Goal: Task Accomplishment & Management: Manage account settings

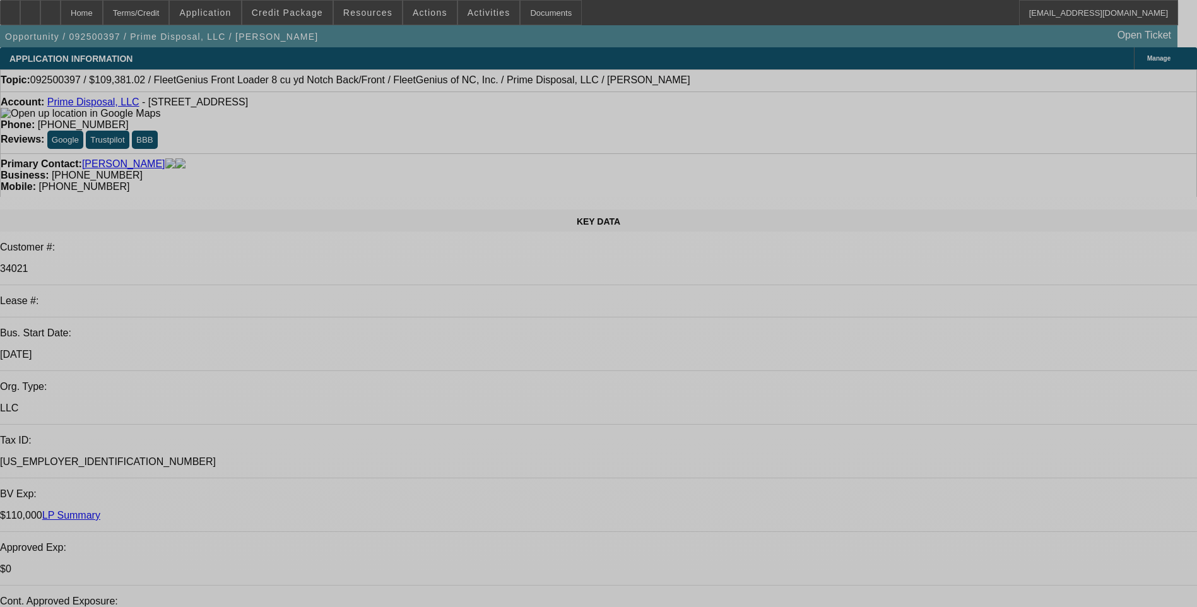
select select "0"
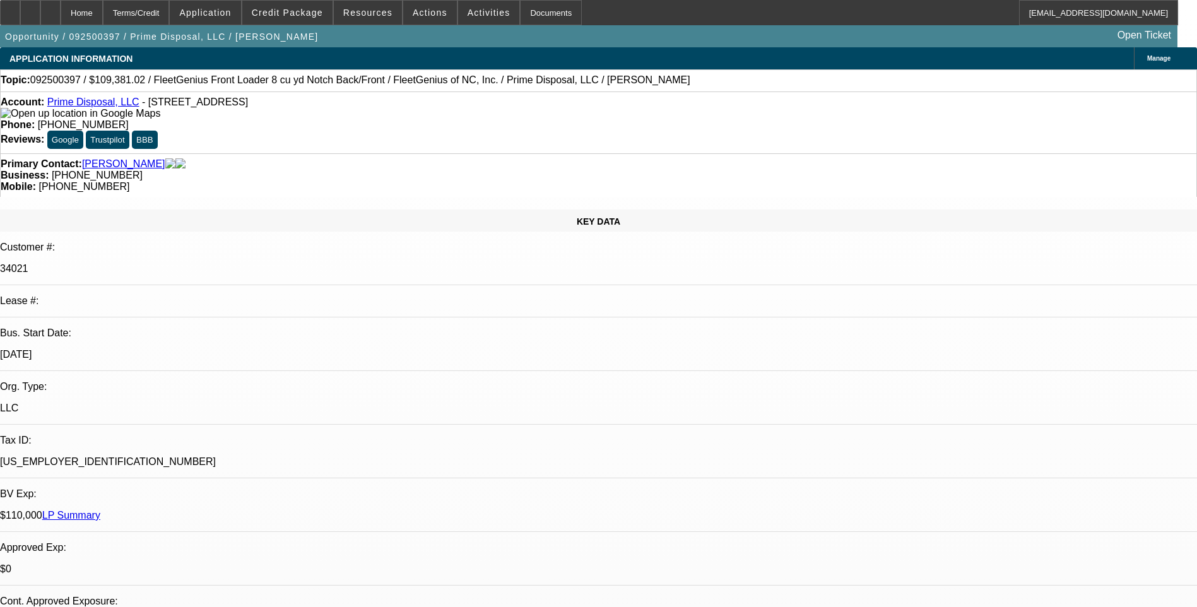
select select "0"
select select "6"
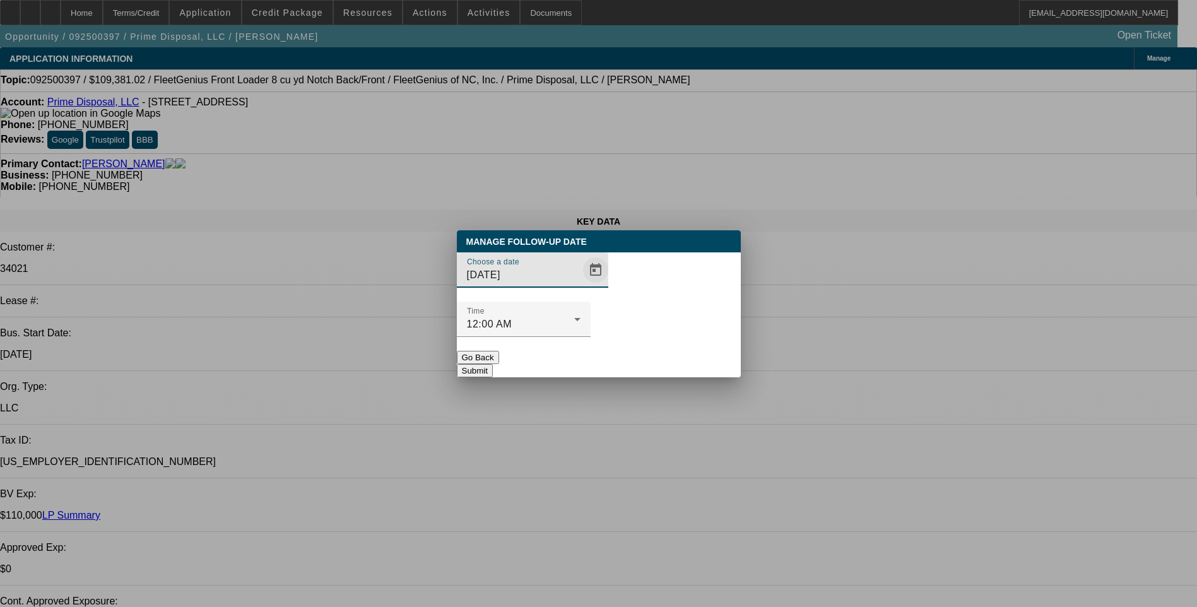
click at [581, 285] on span "Open calendar" at bounding box center [596, 270] width 30 height 30
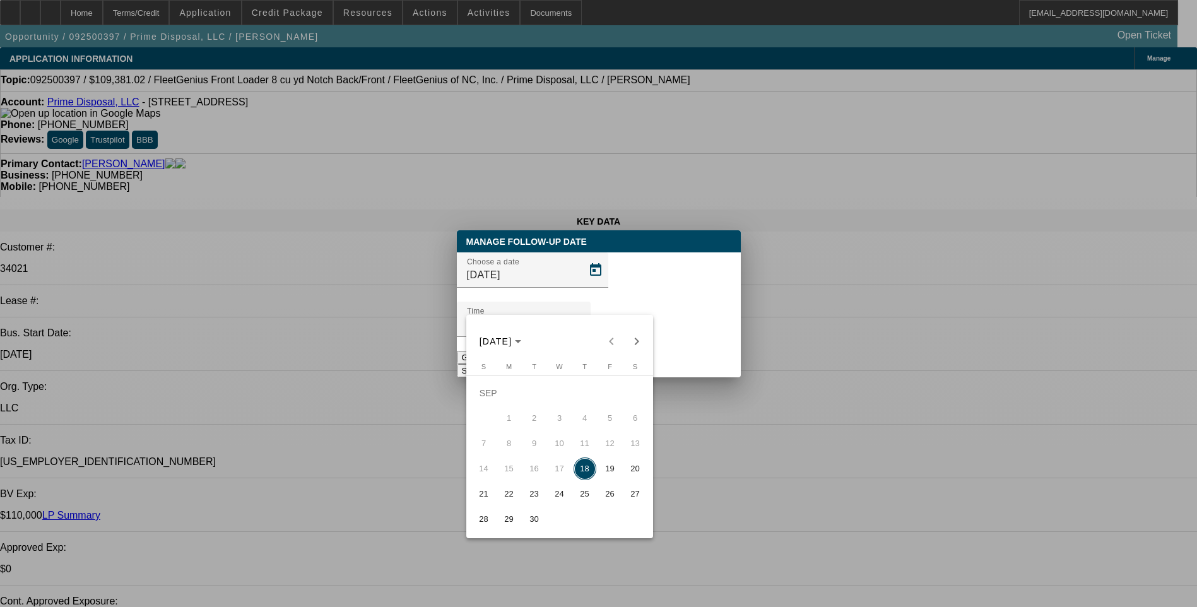
click at [607, 475] on span "19" at bounding box center [610, 469] width 23 height 23
type input "[DATE]"
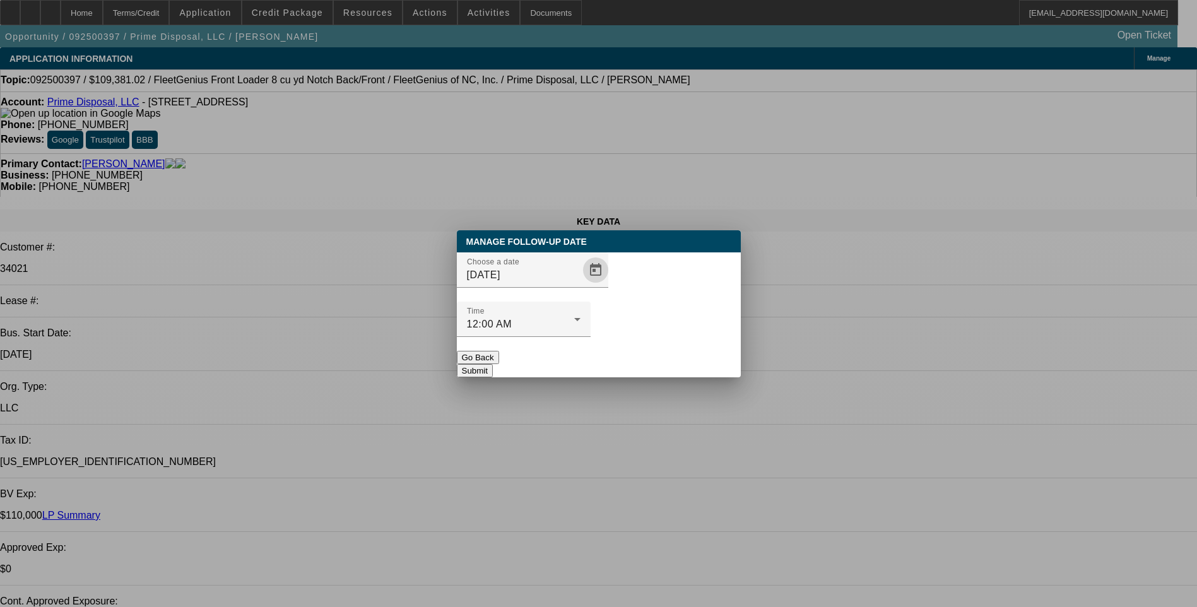
click at [493, 364] on button "Submit" at bounding box center [475, 370] width 36 height 13
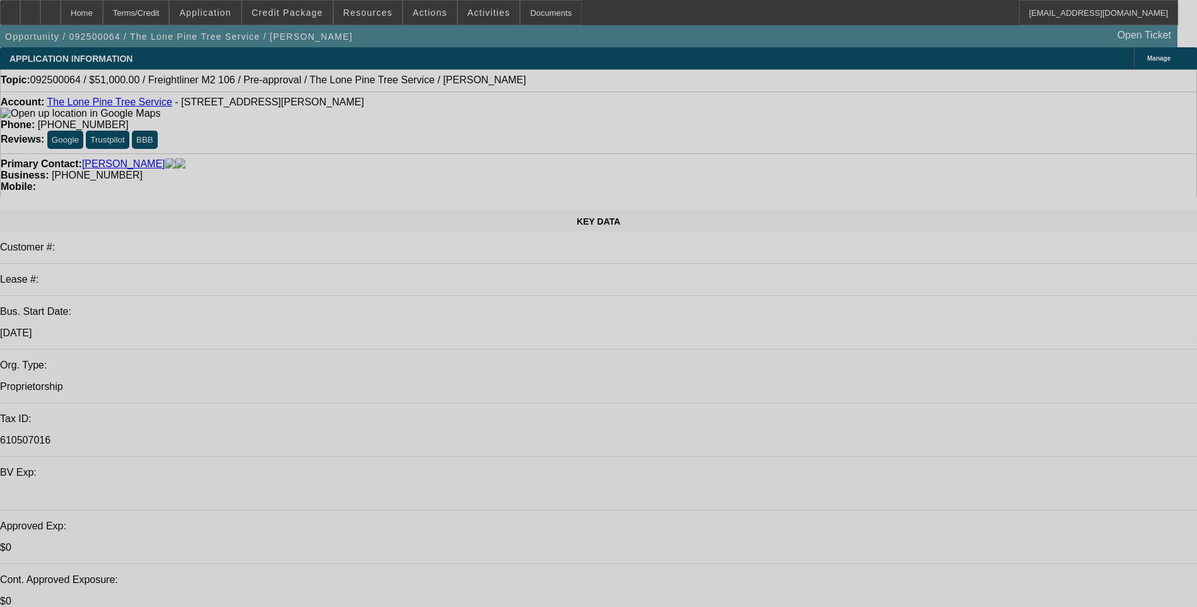
select select "0.15"
select select "2"
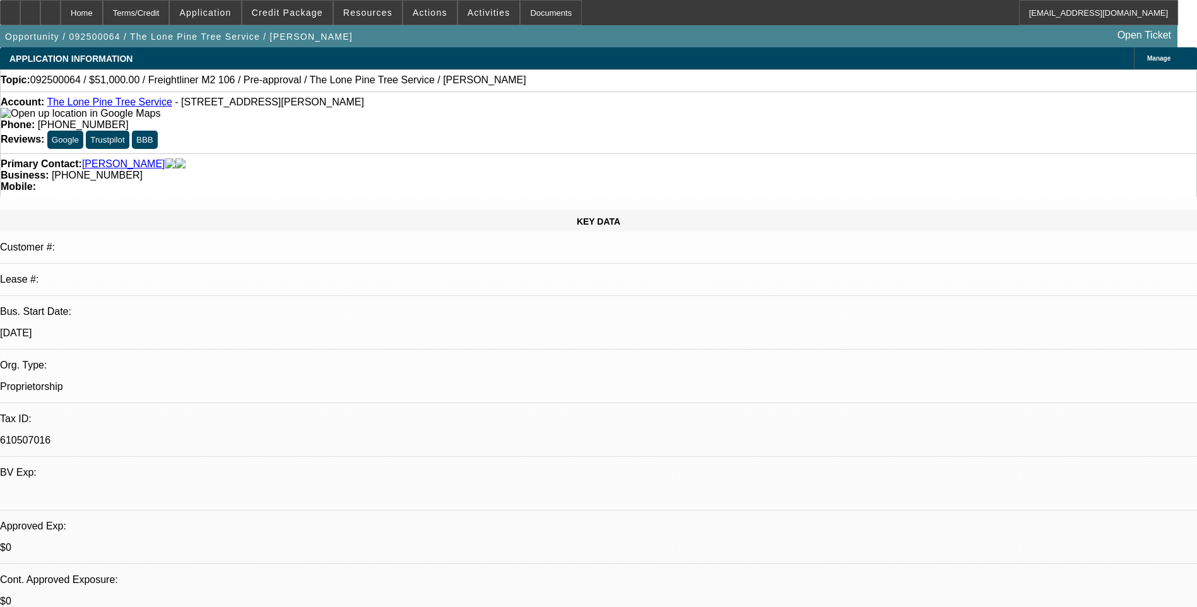
select select "0.1"
select select "0.15"
select select "2"
select select "0.1"
select select "1"
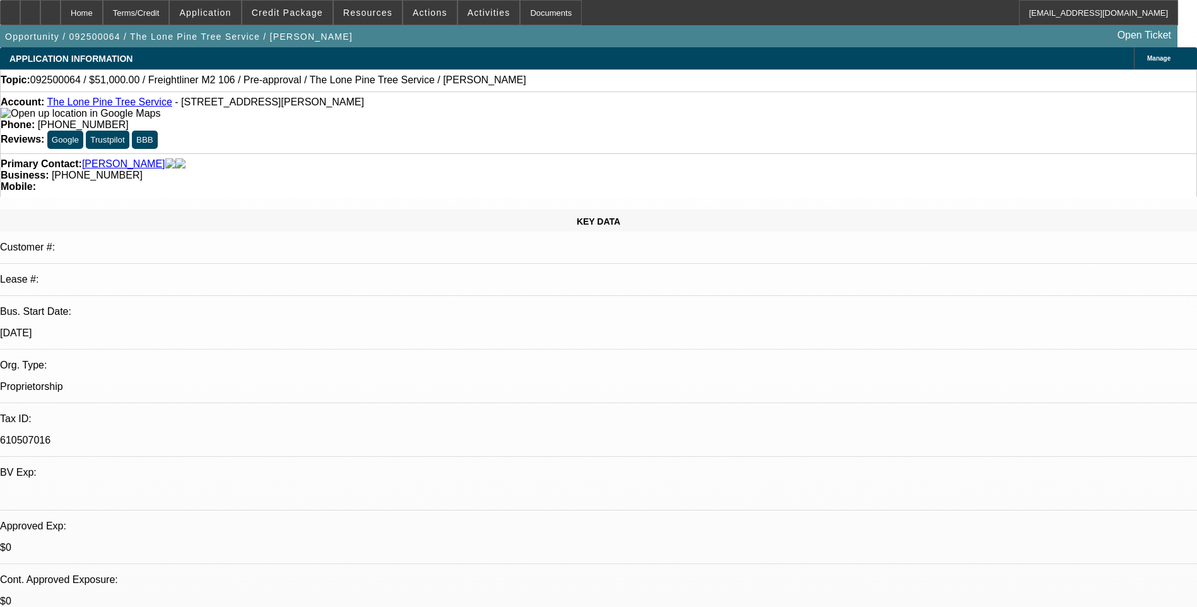
select select "2"
select select "4"
select select "1"
select select "2"
select select "4"
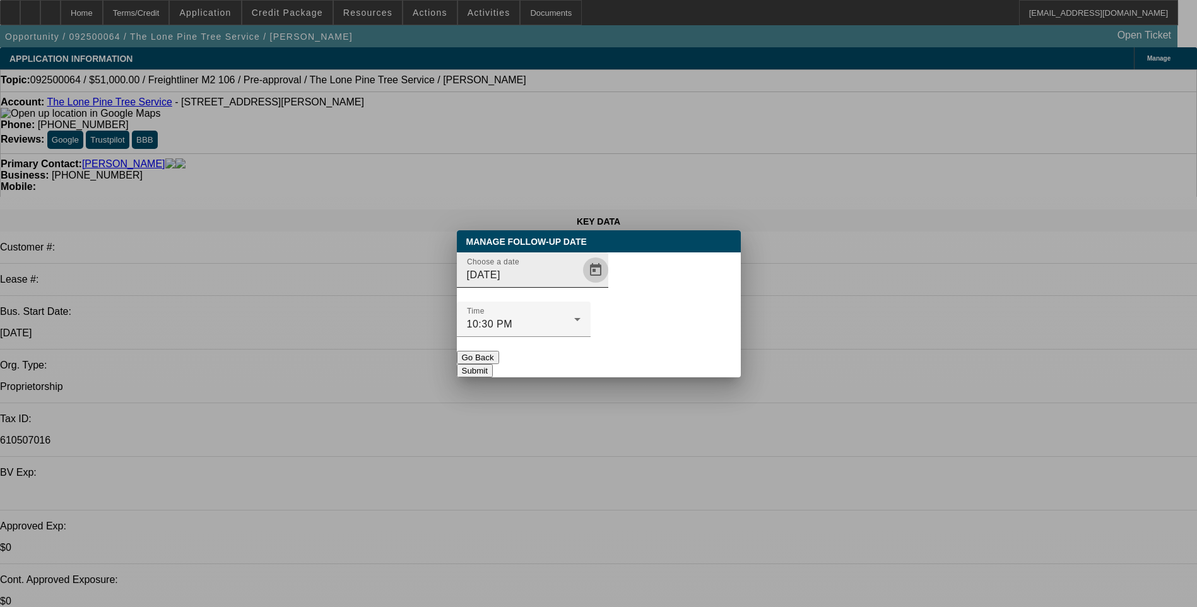
click at [581, 285] on span "Open calendar" at bounding box center [596, 270] width 30 height 30
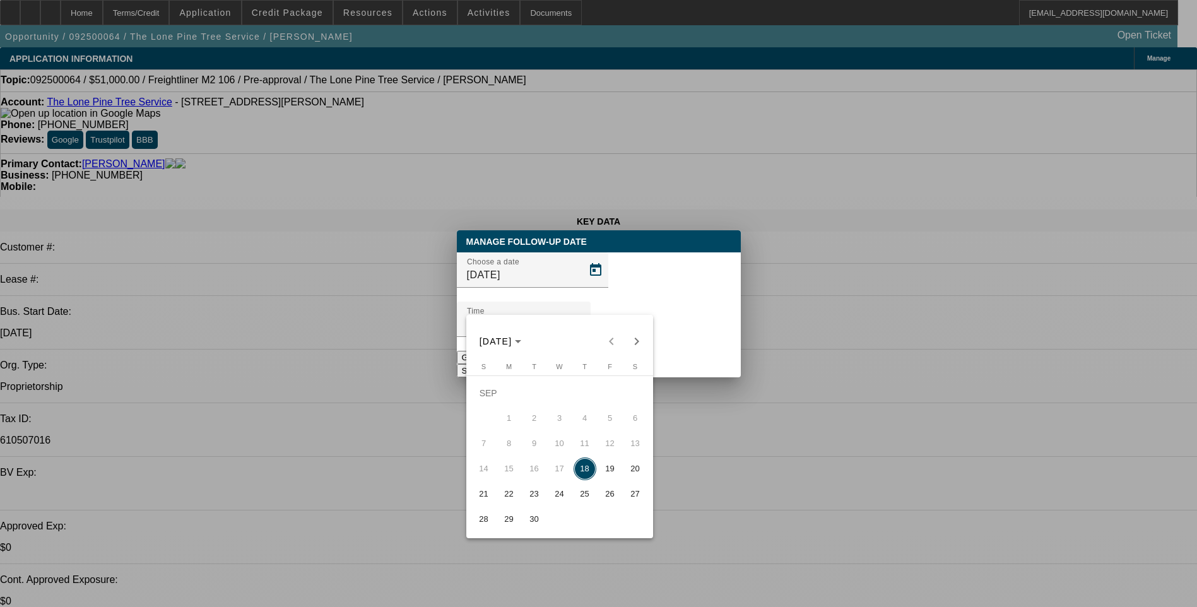
click at [613, 475] on span "19" at bounding box center [610, 469] width 23 height 23
type input "[DATE]"
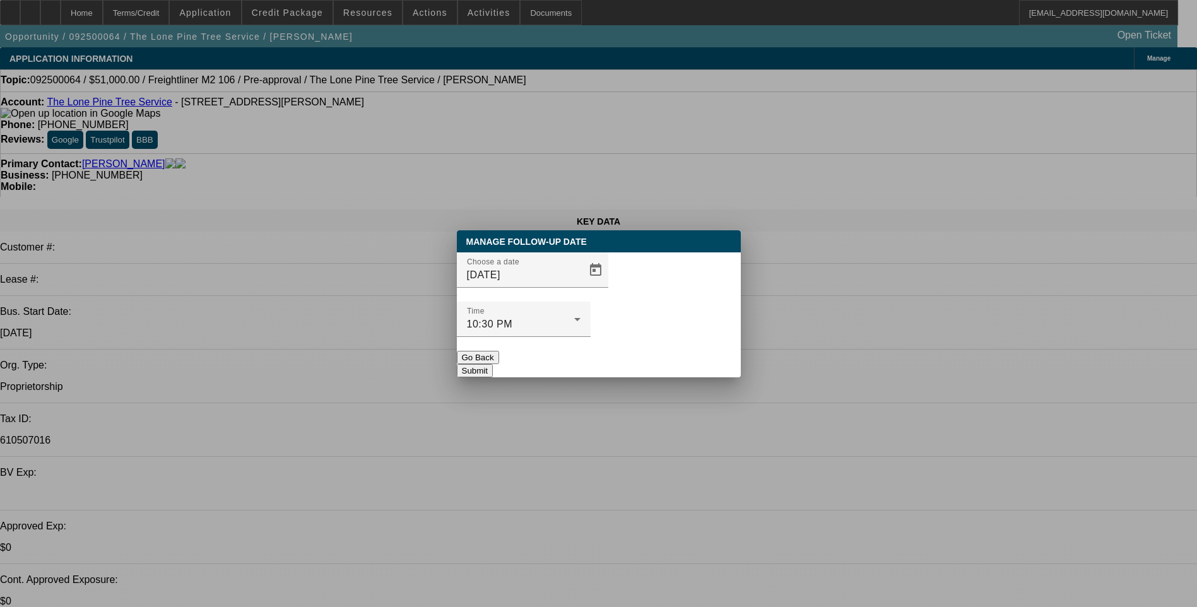
click at [493, 364] on button "Submit" at bounding box center [475, 370] width 36 height 13
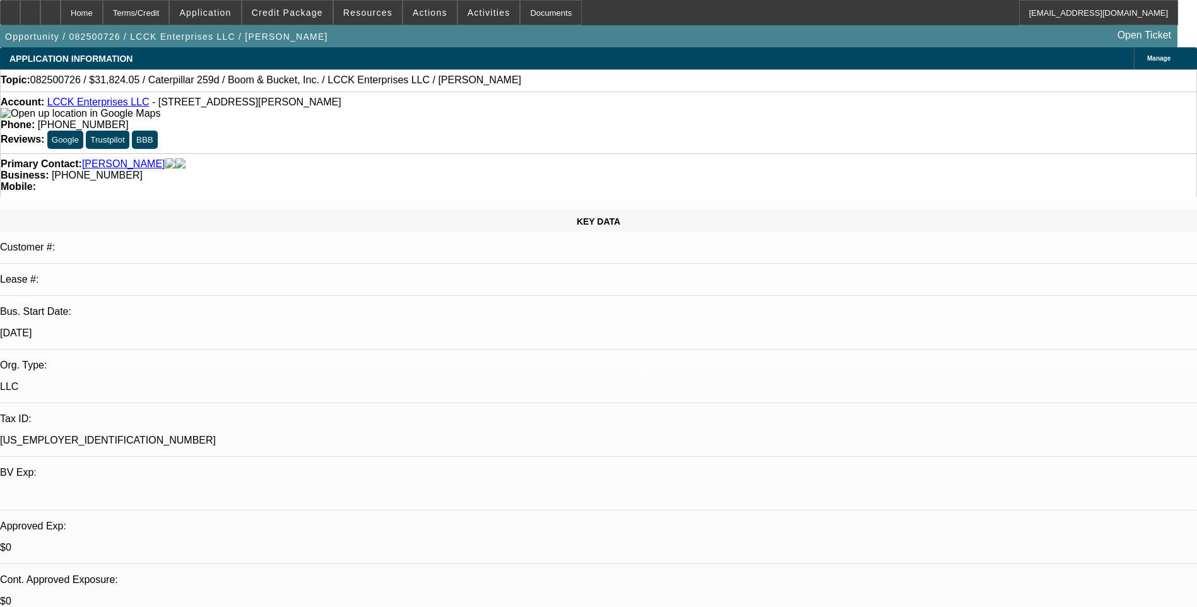
select select "0"
select select "0.1"
select select "0"
select select "0.1"
select select "0"
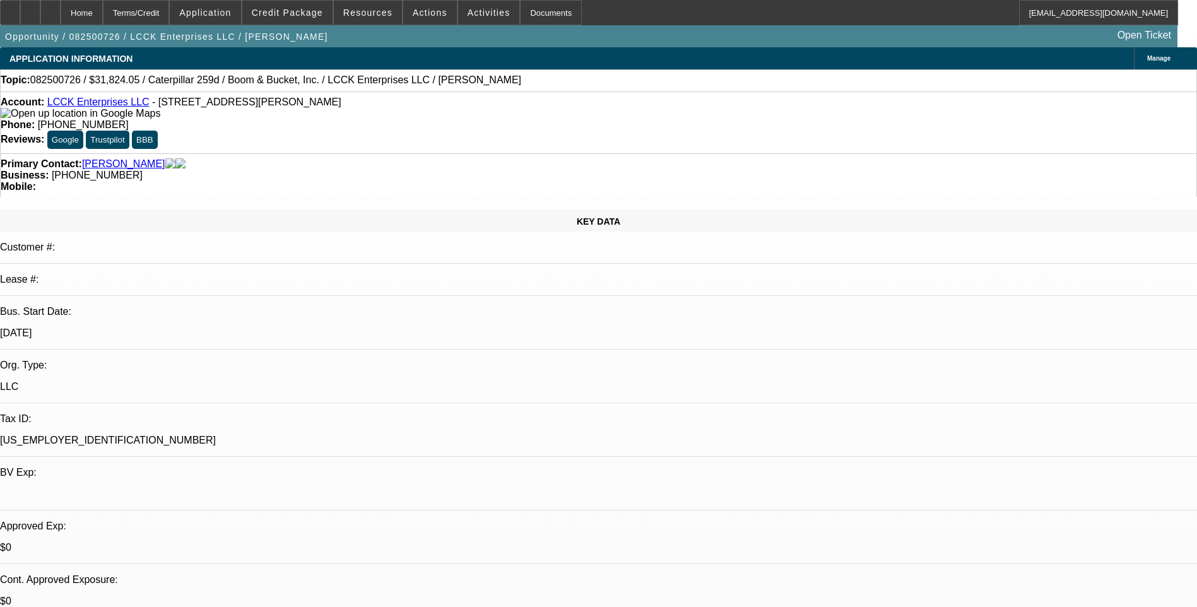
select select "0"
select select "0.1"
select select "0"
select select "0.1"
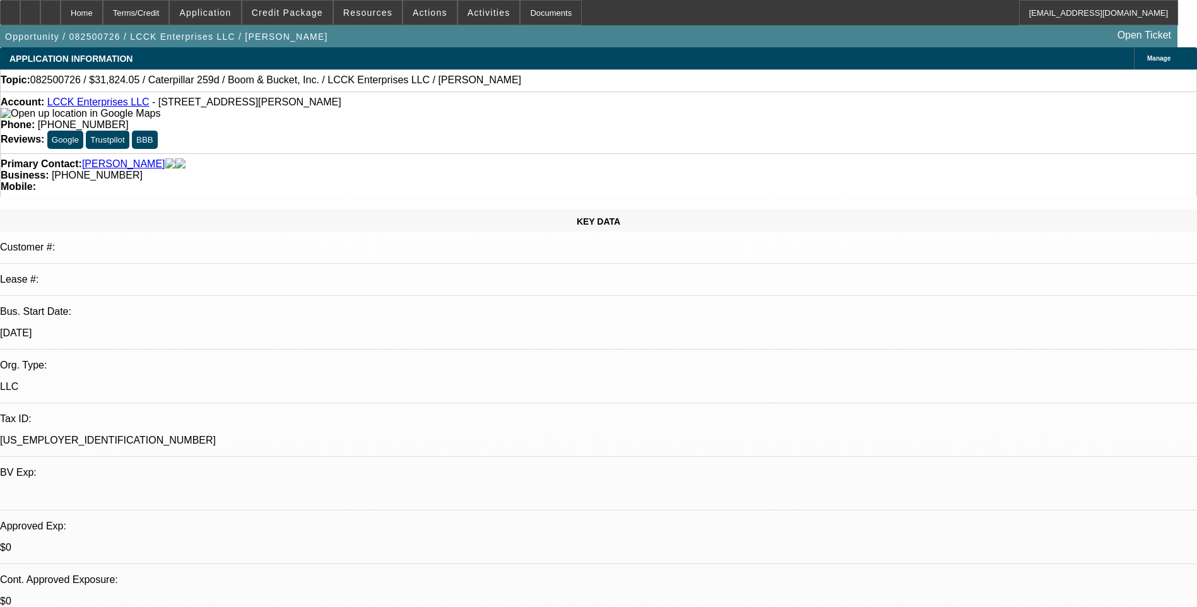
select select "1"
select select "4"
select select "1"
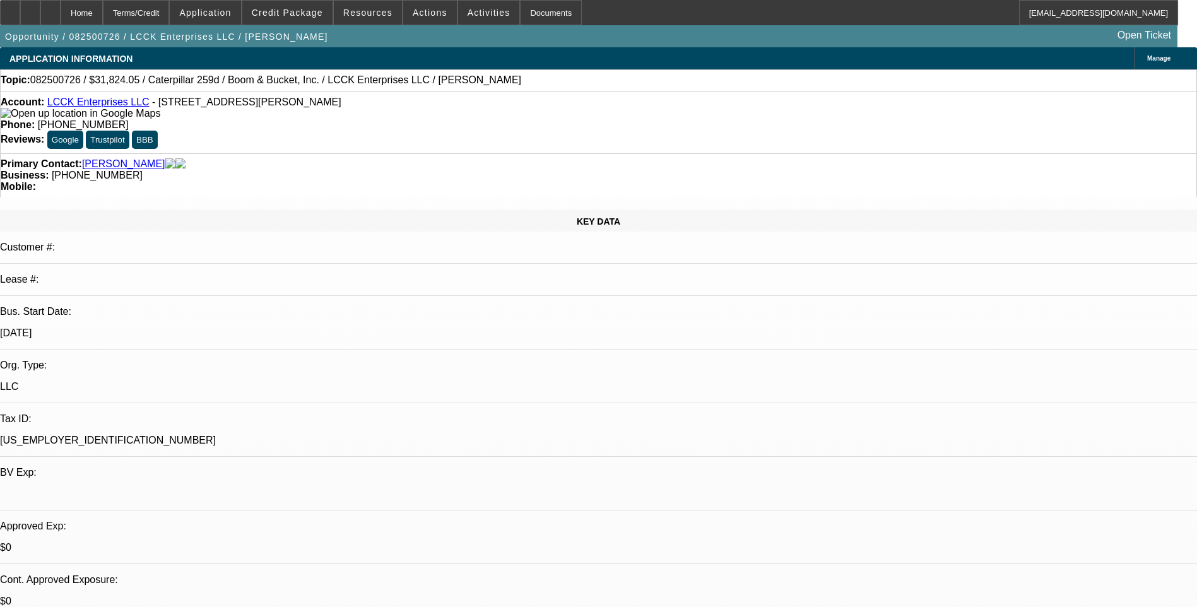
select select "4"
select select "1"
select select "4"
select select "1"
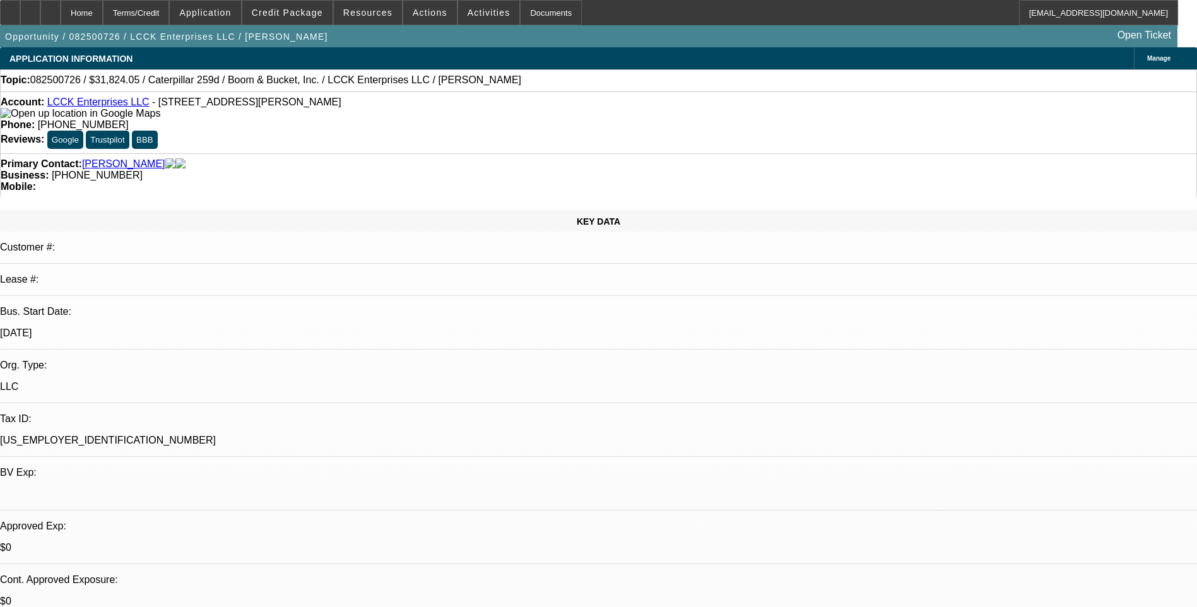
select select "1"
select select "4"
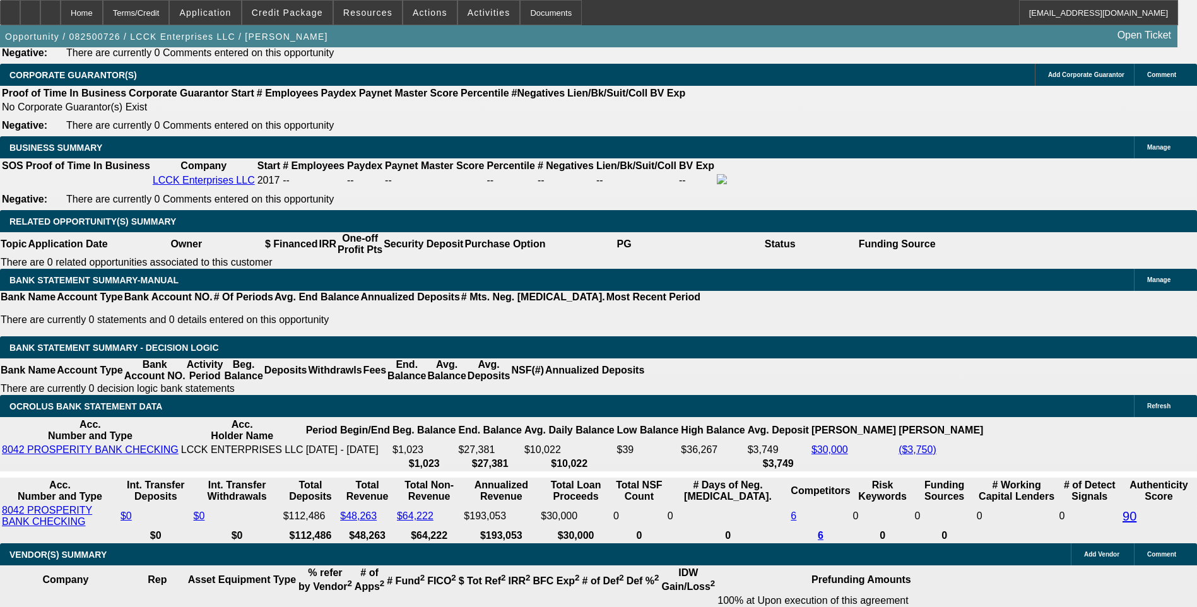
scroll to position [1957, 0]
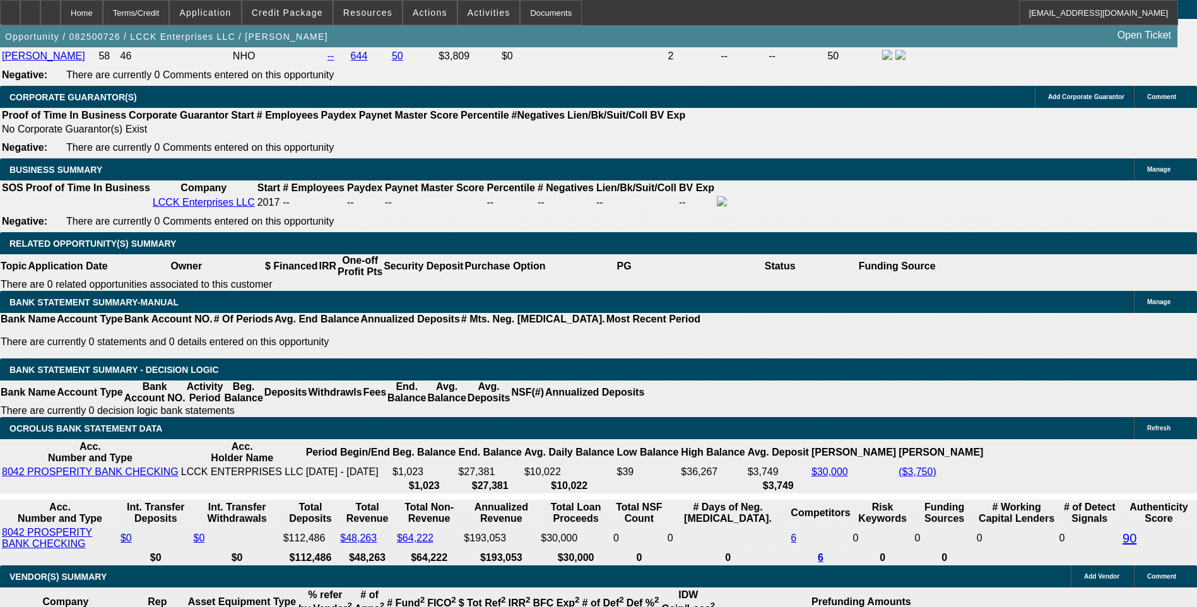
click at [790, 174] on div "APPLICATION INFORMATION [GEOGRAPHIC_DATA] Topic: 082500726 / $31,824.05 / Cater…" at bounding box center [598, 280] width 1197 height 4379
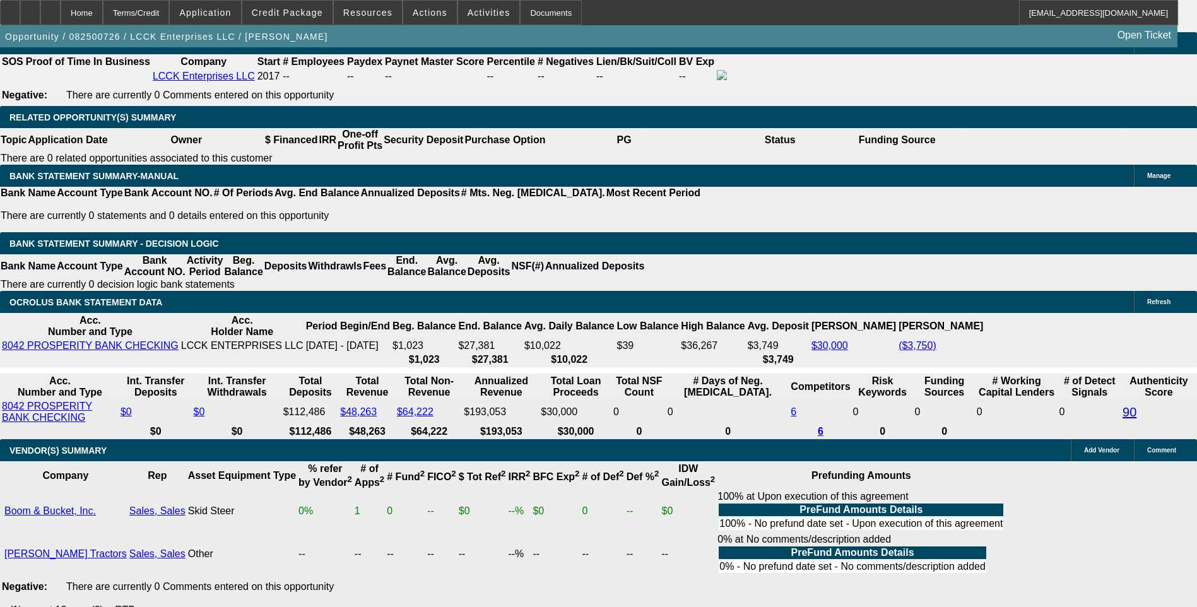
scroll to position [2020, 0]
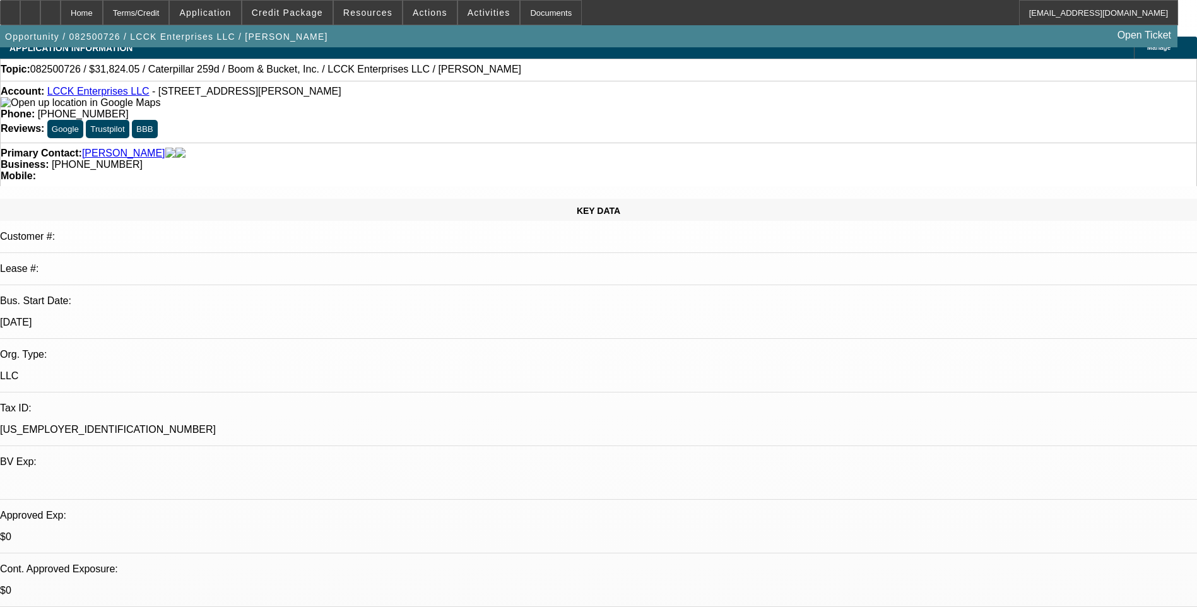
scroll to position [0, 0]
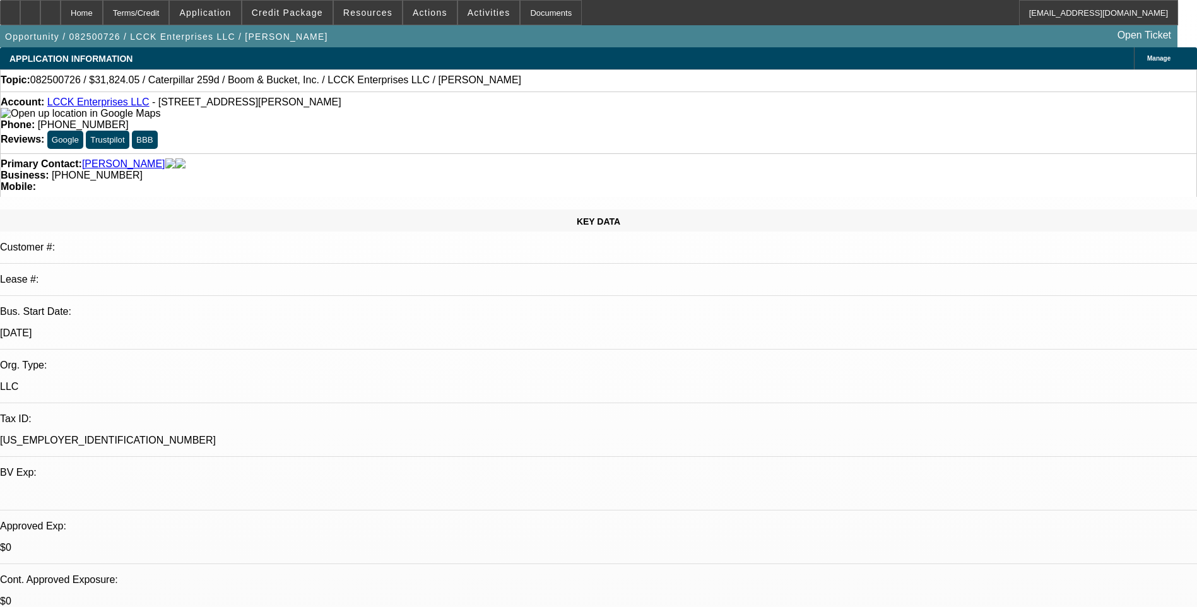
click at [99, 105] on link "LCCK Enterprises LLC" at bounding box center [98, 102] width 102 height 11
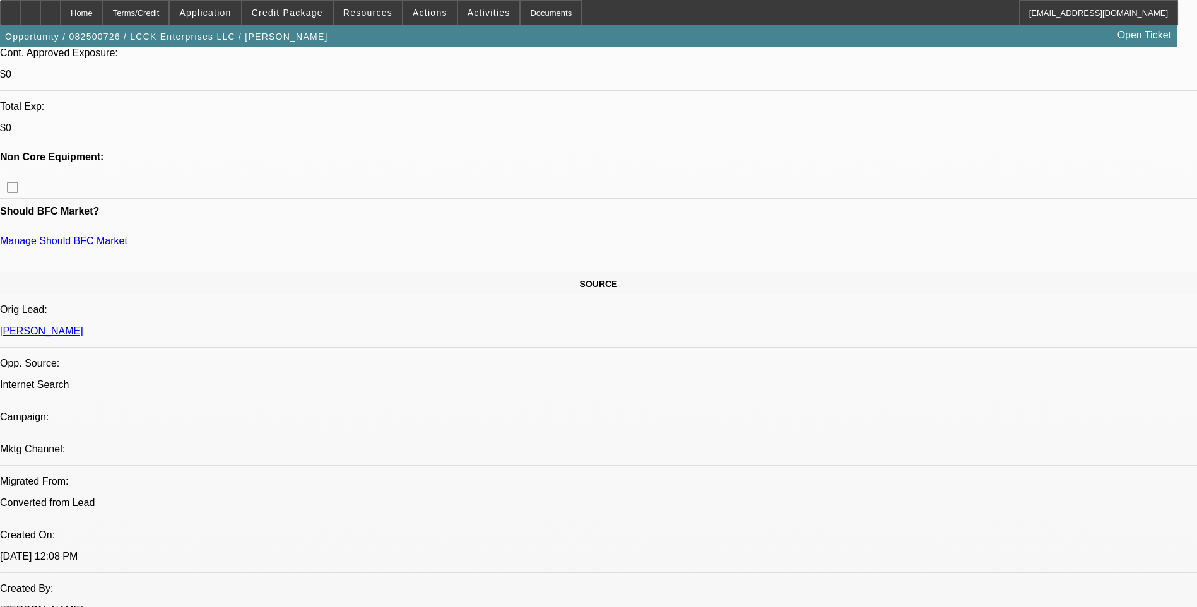
scroll to position [505, 0]
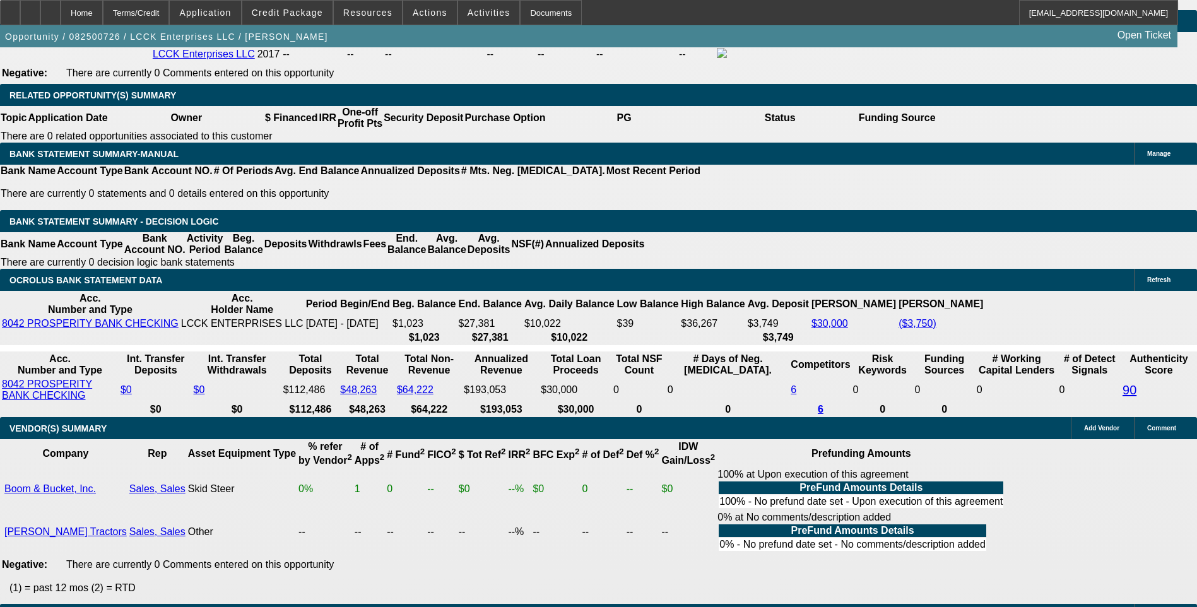
scroll to position [2083, 0]
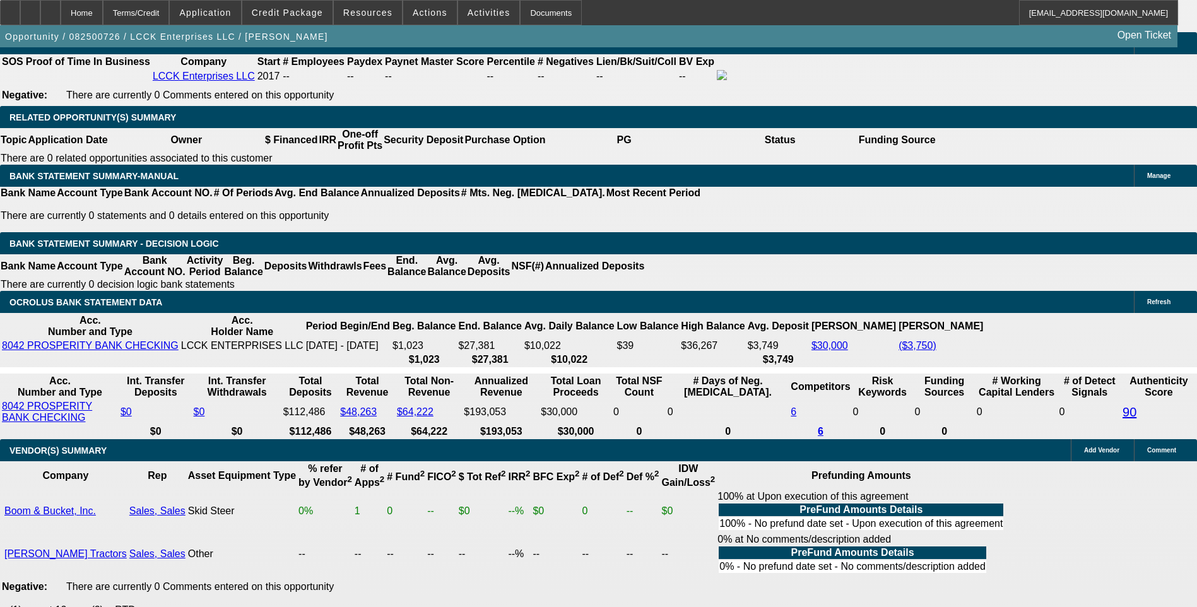
select select "3"
type input "UNKNOWN"
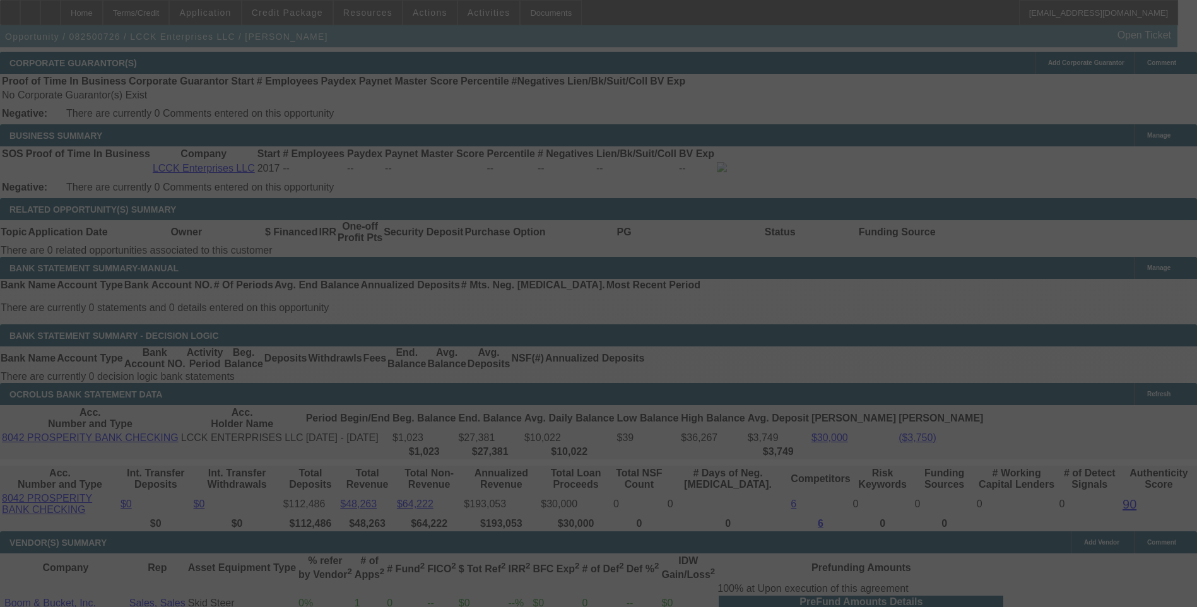
scroll to position [2020, 0]
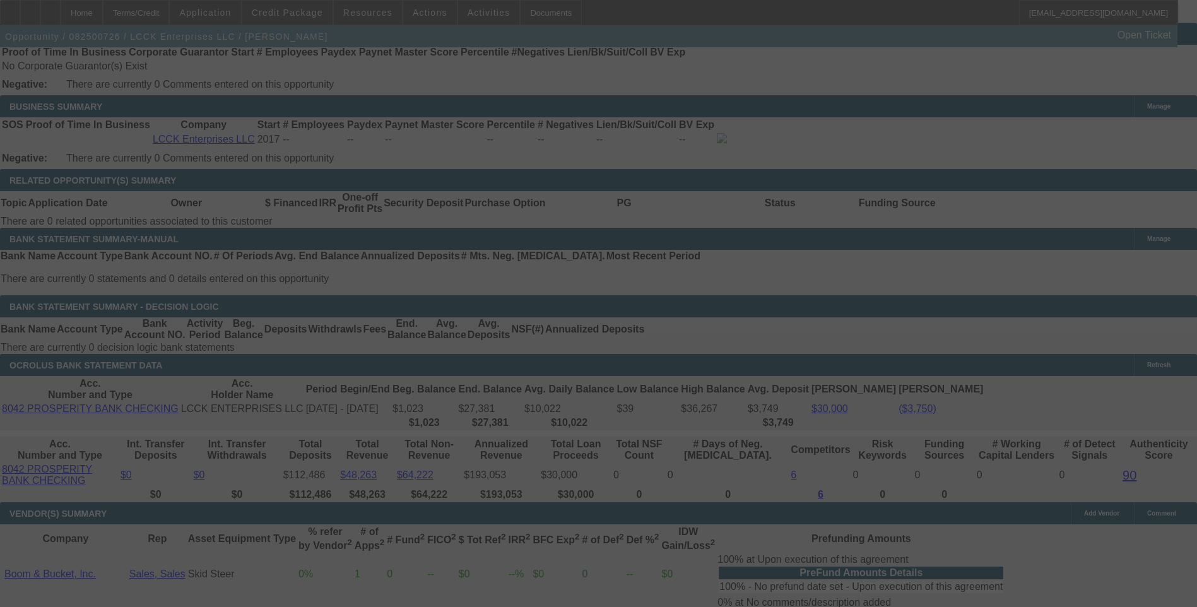
select select "0"
select select "3"
select select "0.1"
select select "4"
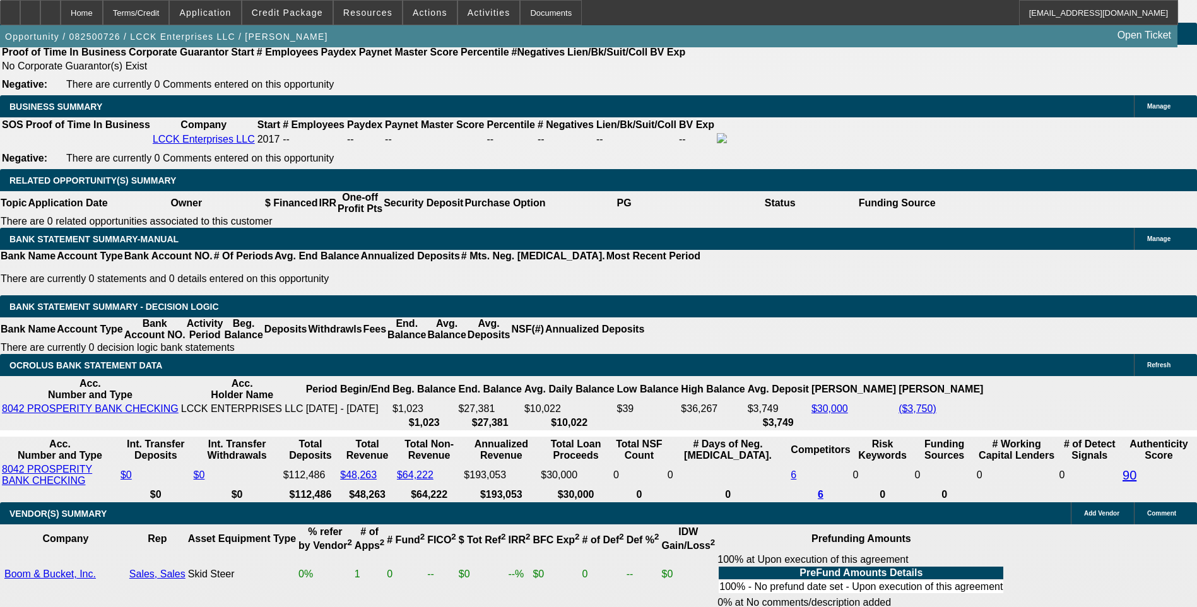
scroll to position [379, 0]
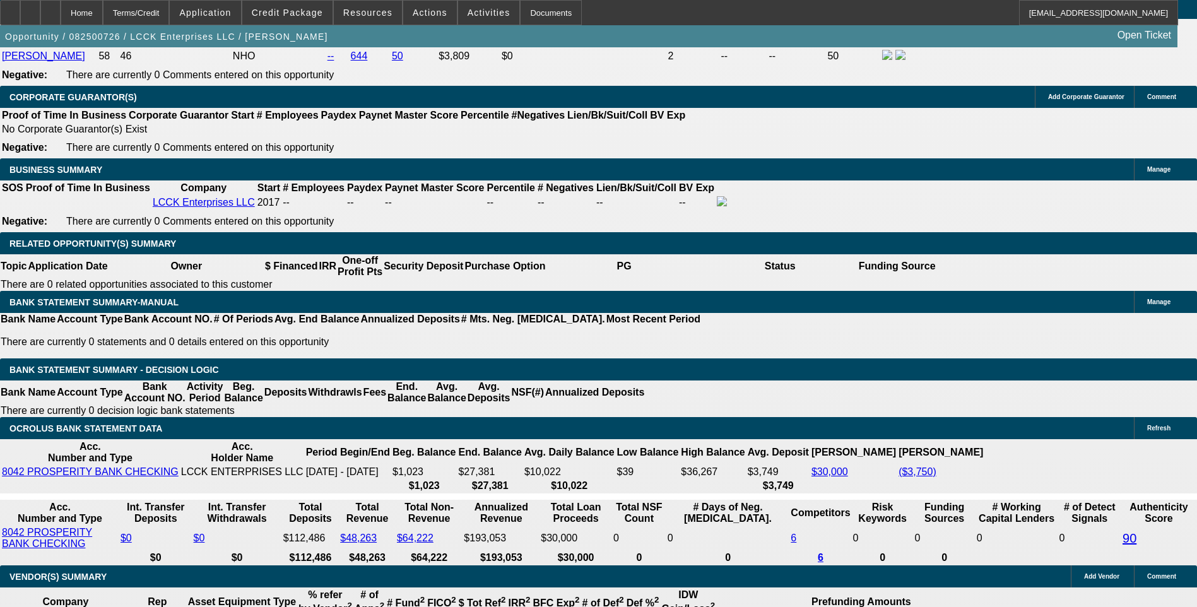
scroll to position [2020, 0]
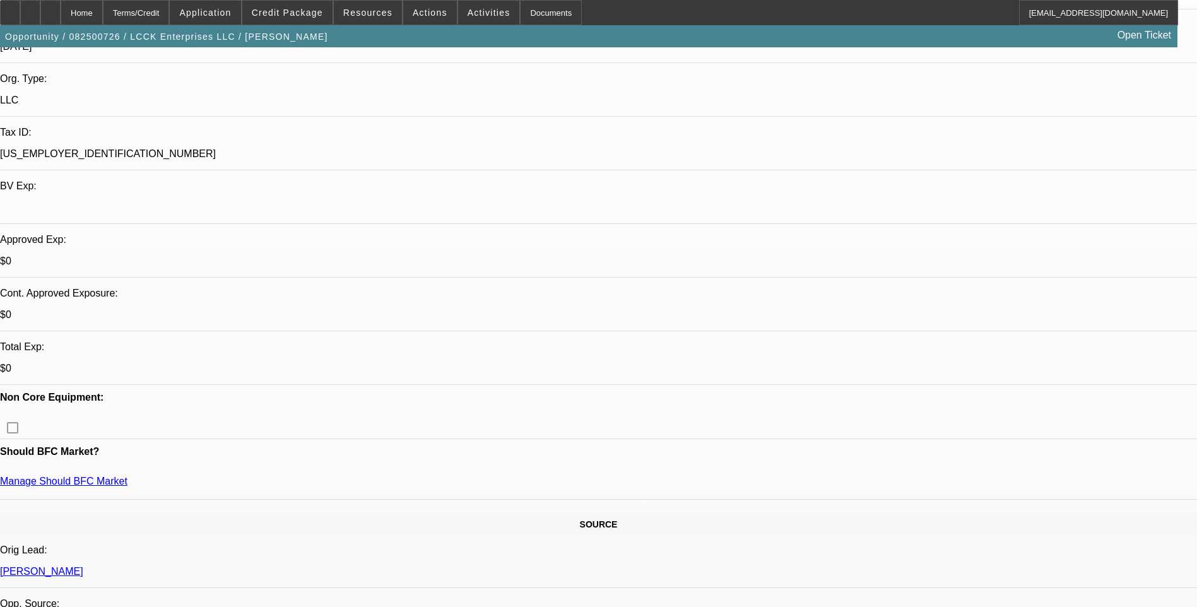
scroll to position [0, 0]
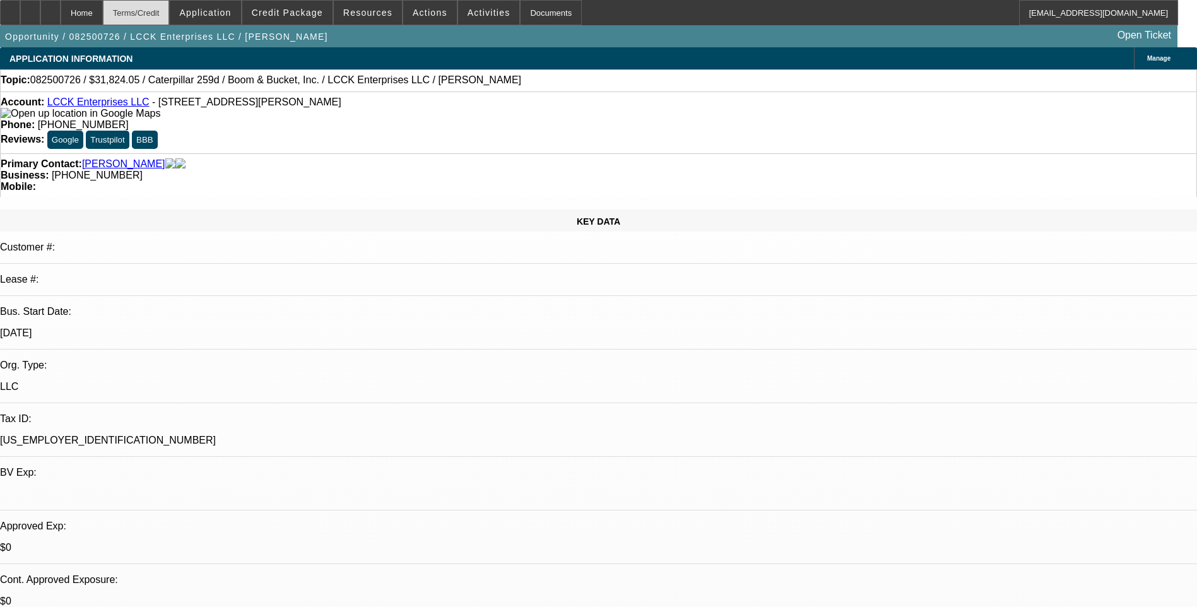
click at [160, 13] on div "Terms/Credit" at bounding box center [136, 12] width 67 height 25
click at [170, 13] on div "Terms/Credit" at bounding box center [136, 12] width 67 height 25
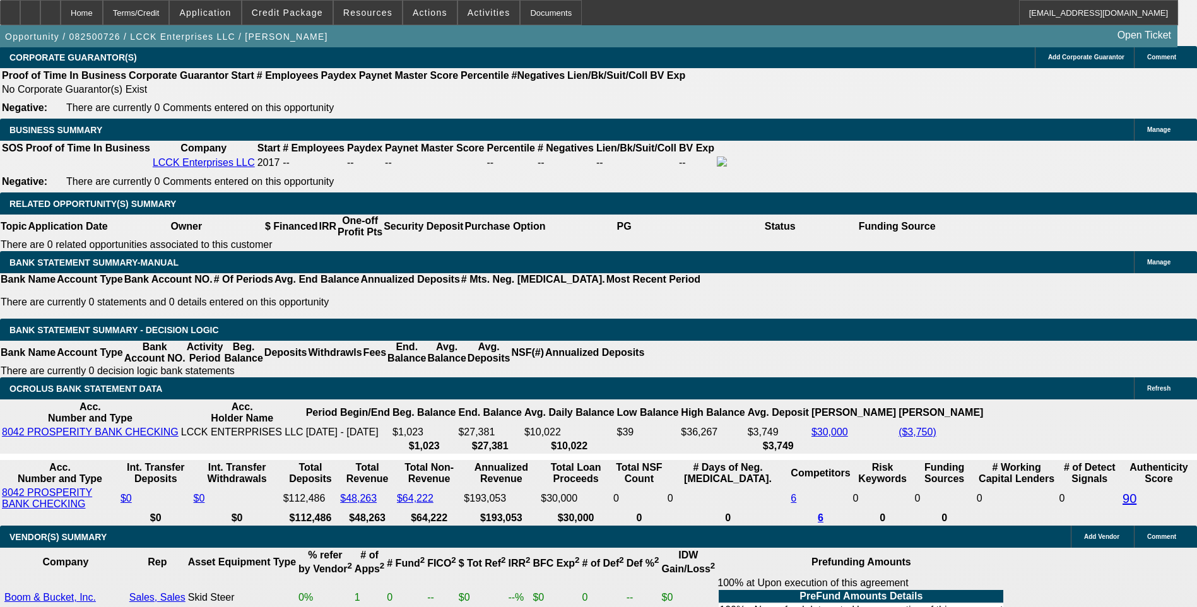
scroll to position [2025, 0]
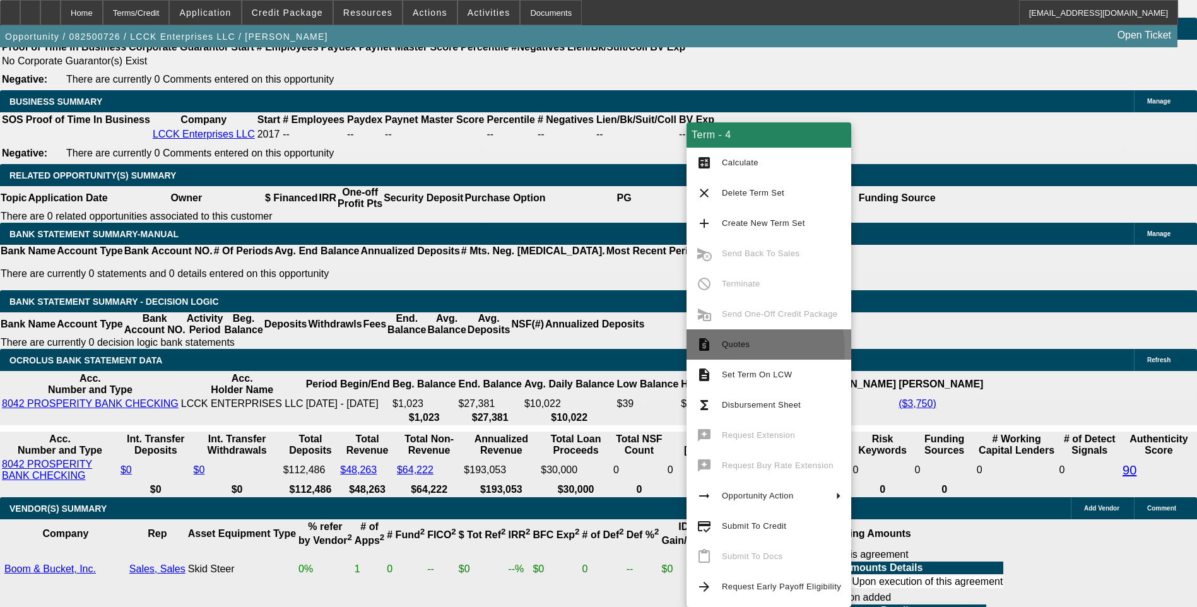
click at [750, 349] on span "Quotes" at bounding box center [781, 344] width 119 height 15
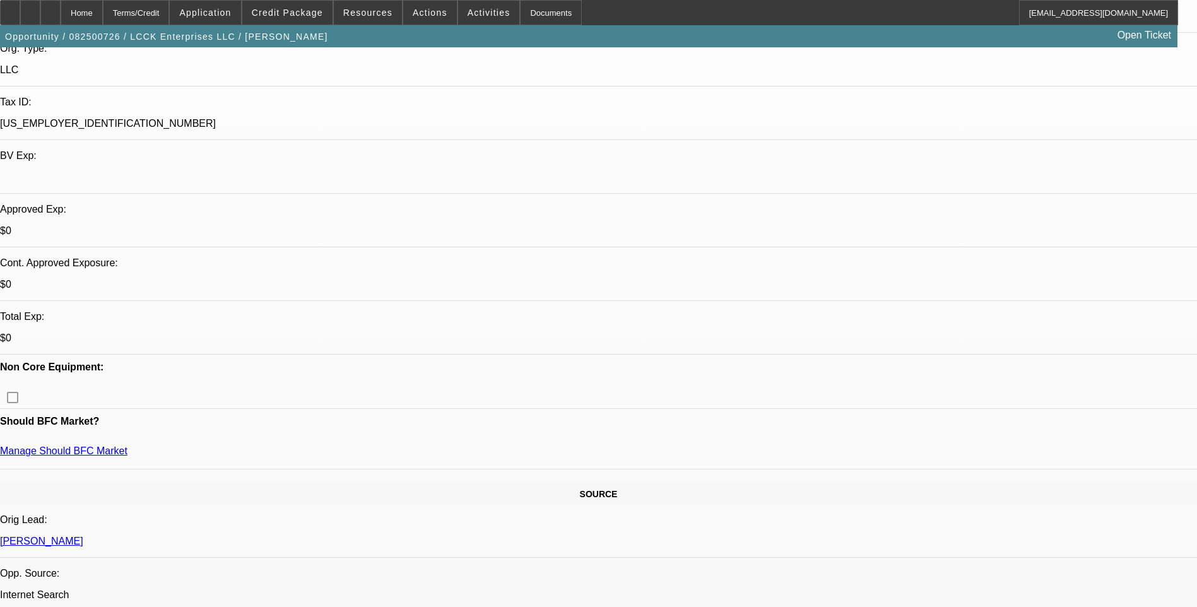
scroll to position [0, 0]
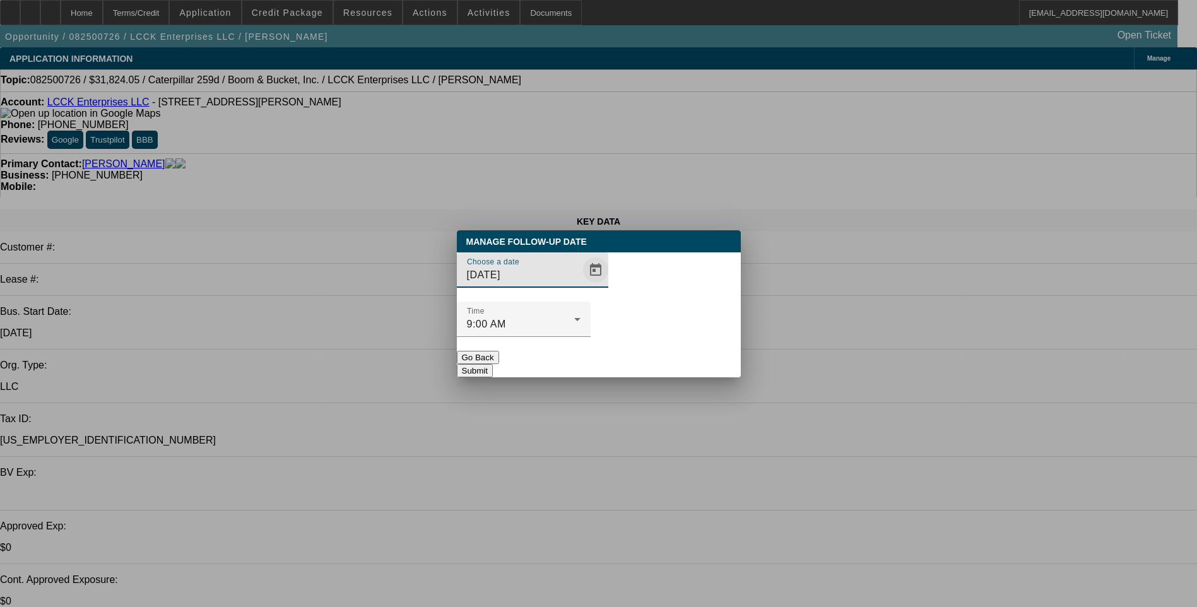
click at [581, 285] on span "Open calendar" at bounding box center [596, 270] width 30 height 30
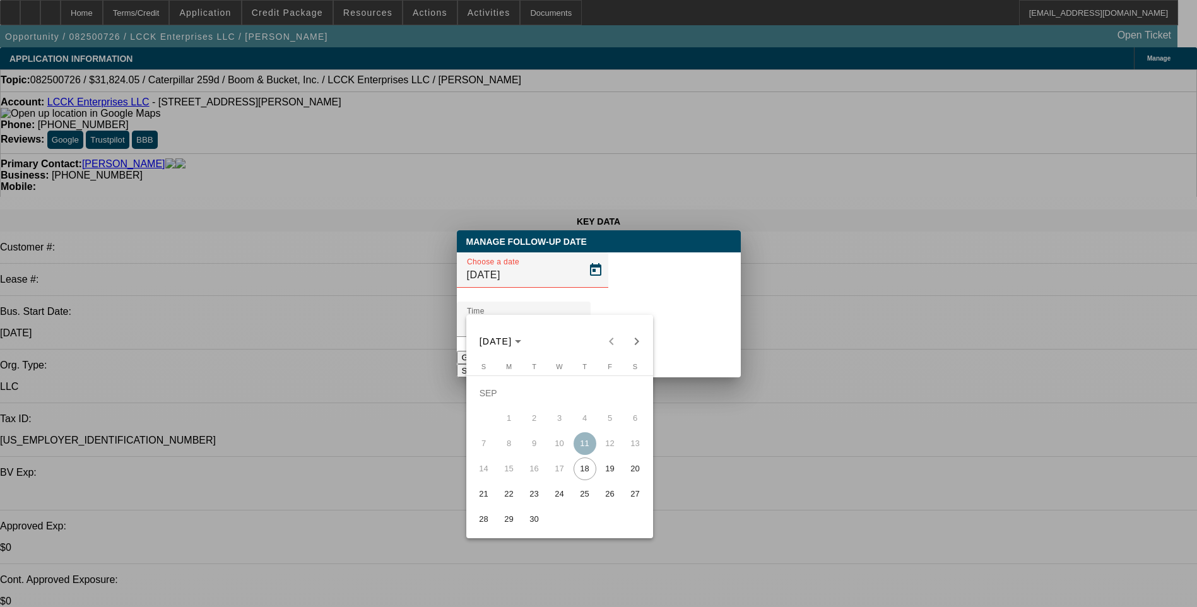
click at [607, 474] on span "19" at bounding box center [610, 469] width 23 height 23
type input "[DATE]"
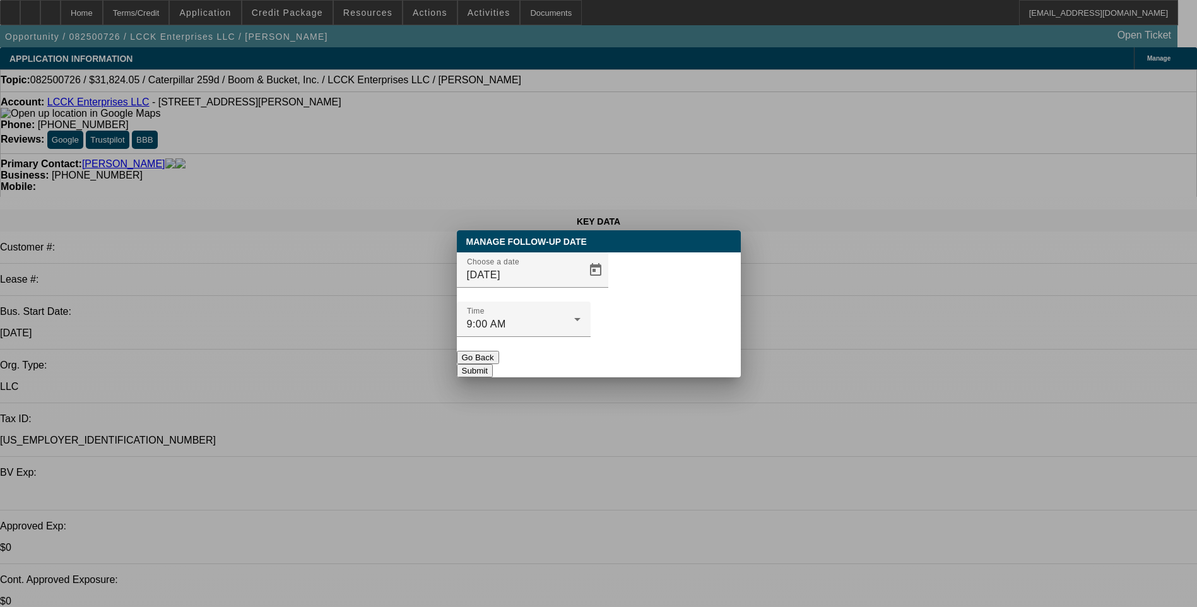
click at [591, 337] on div at bounding box center [524, 344] width 134 height 14
click at [493, 364] on button "Submit" at bounding box center [475, 370] width 36 height 13
